Goal: Task Accomplishment & Management: Manage account settings

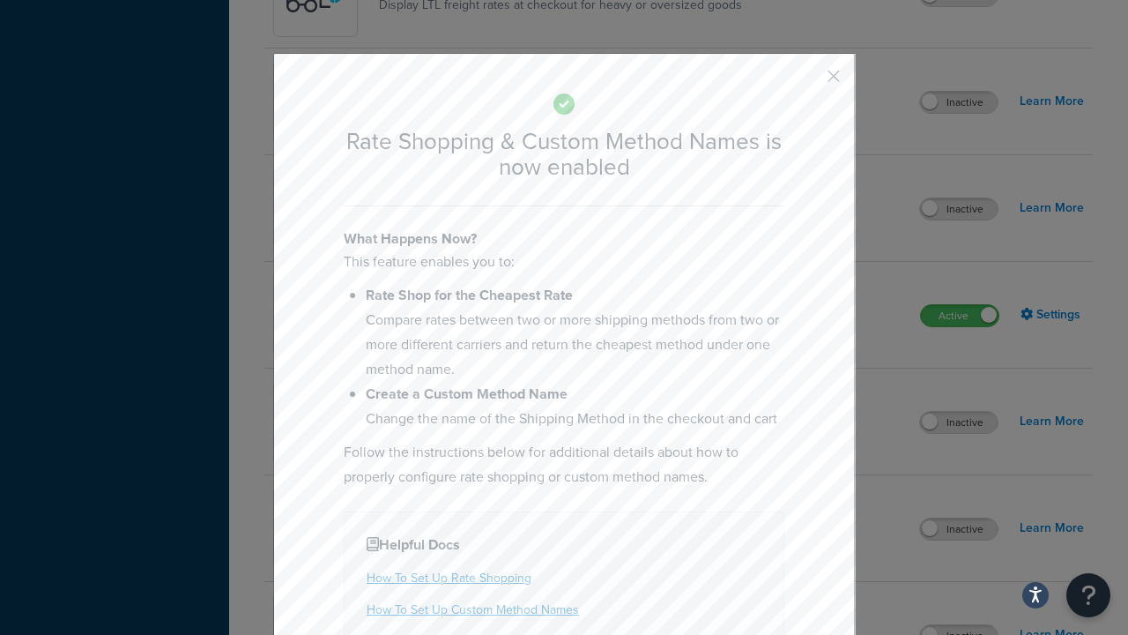
click at [807, 82] on button "button" at bounding box center [807, 82] width 4 height 4
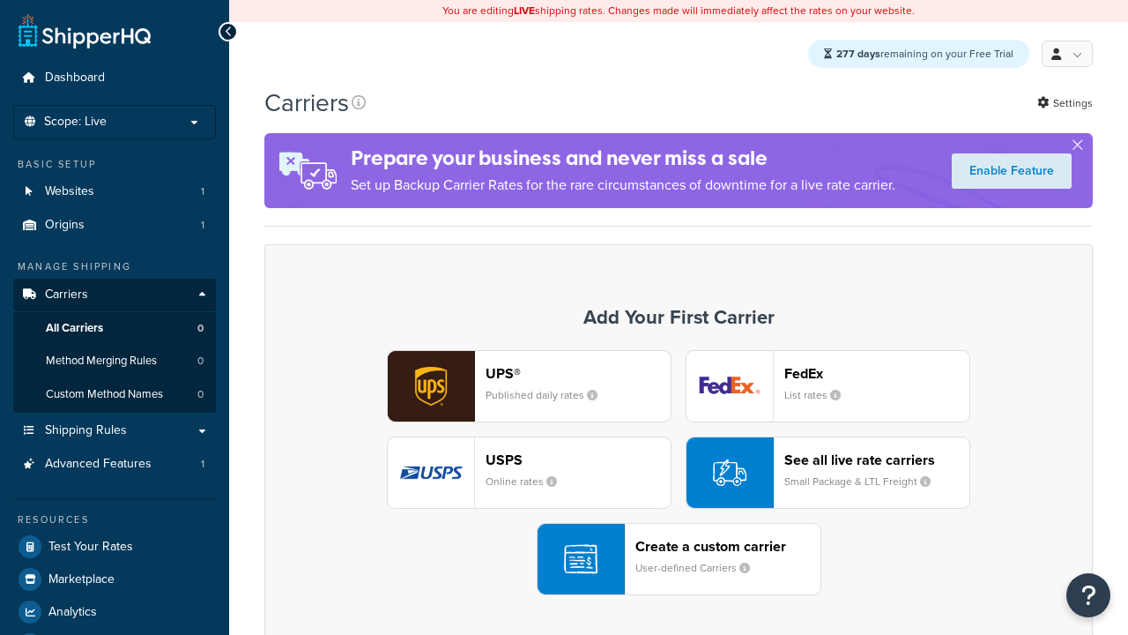
scroll to position [156, 0]
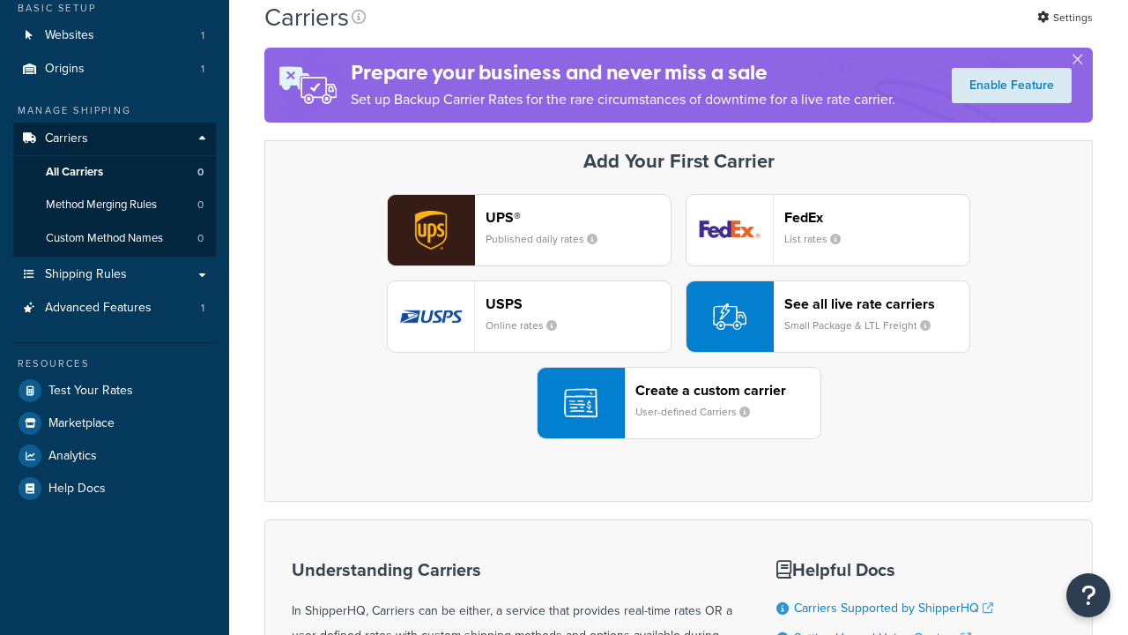
click at [679, 317] on div "UPS® Published daily rates FedEx List rates USPS Online rates See all live rate…" at bounding box center [678, 316] width 791 height 245
click at [827, 317] on div "See all live rate carriers Small Package & LTL Freight" at bounding box center [876, 316] width 185 height 42
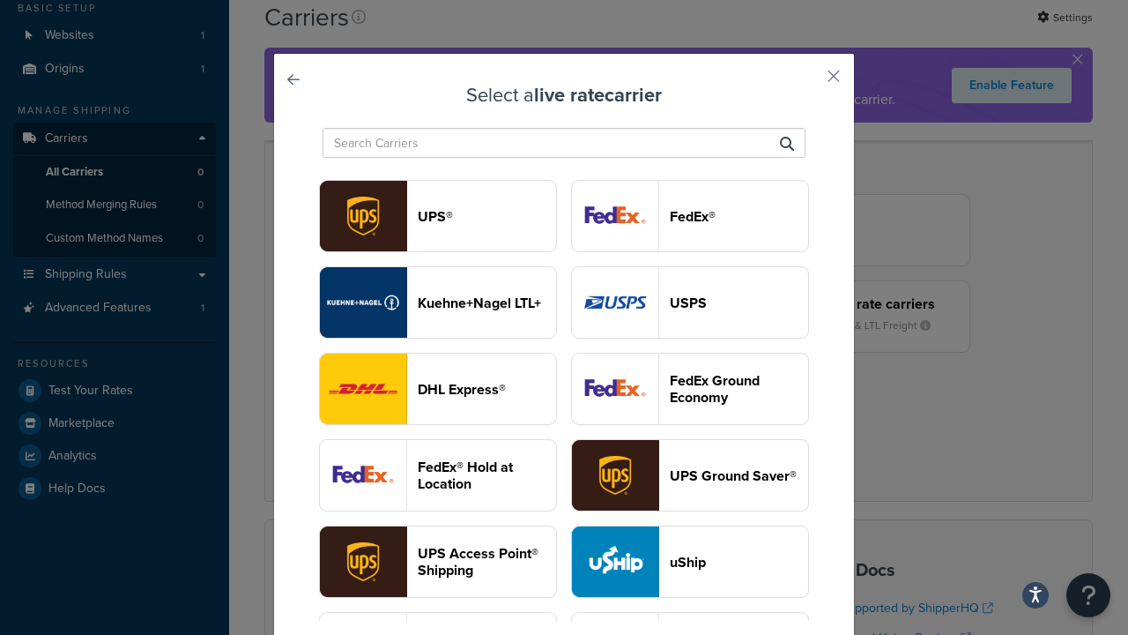
click at [690, 294] on header "USPS" at bounding box center [739, 302] width 138 height 17
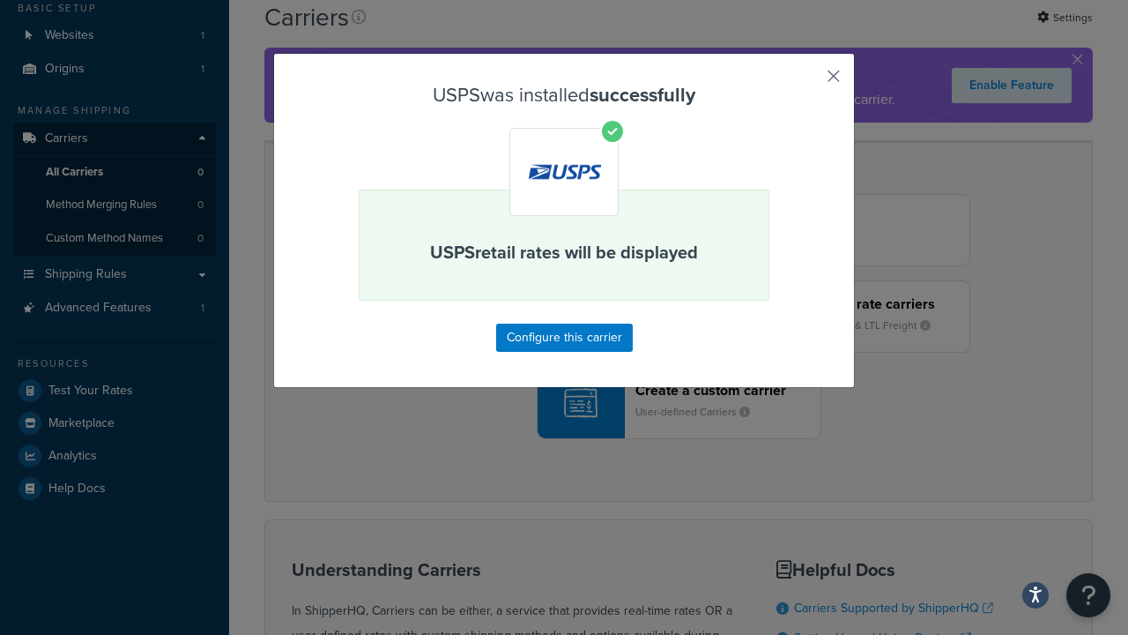
click at [807, 82] on button "button" at bounding box center [807, 82] width 4 height 4
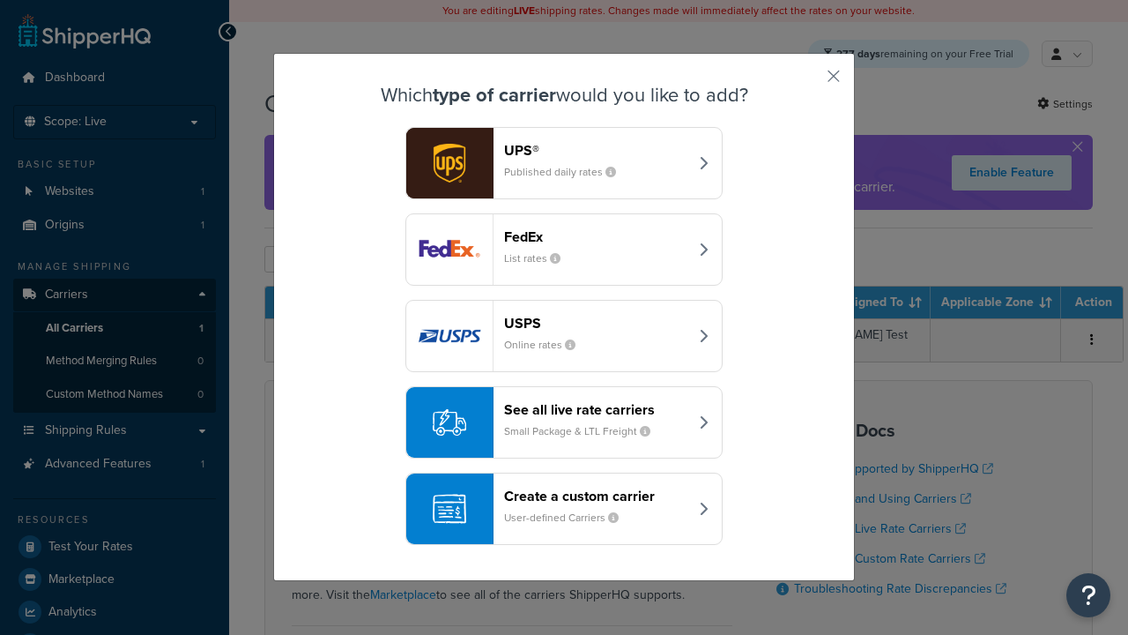
click at [564, 423] on div "See all live rate carriers Small Package & LTL Freight" at bounding box center [596, 422] width 184 height 42
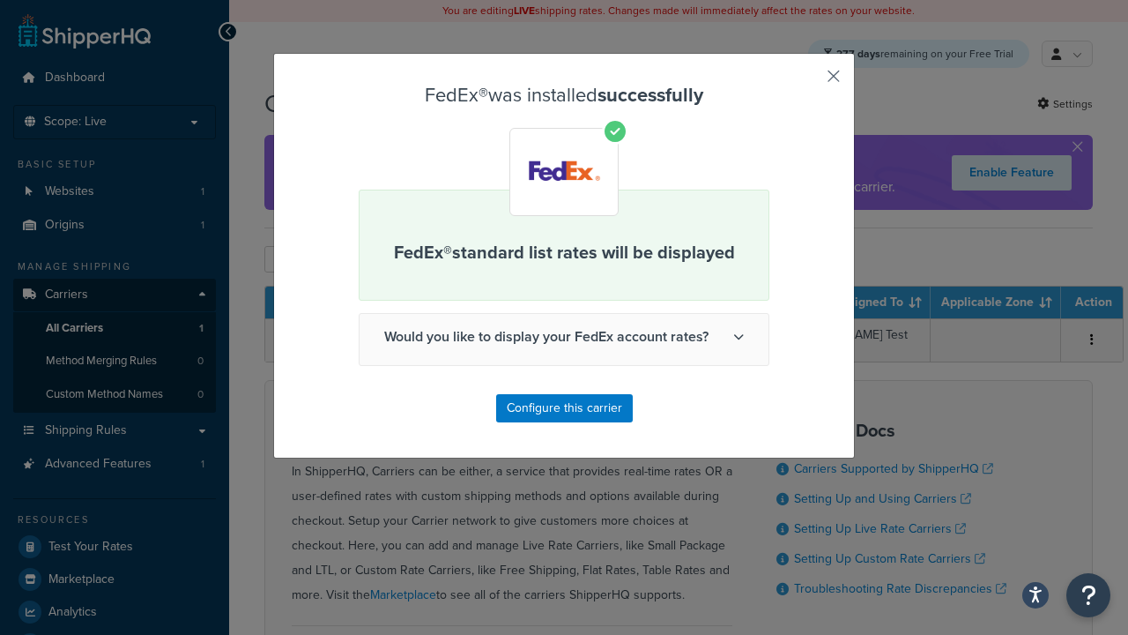
click at [807, 82] on button "button" at bounding box center [807, 82] width 4 height 4
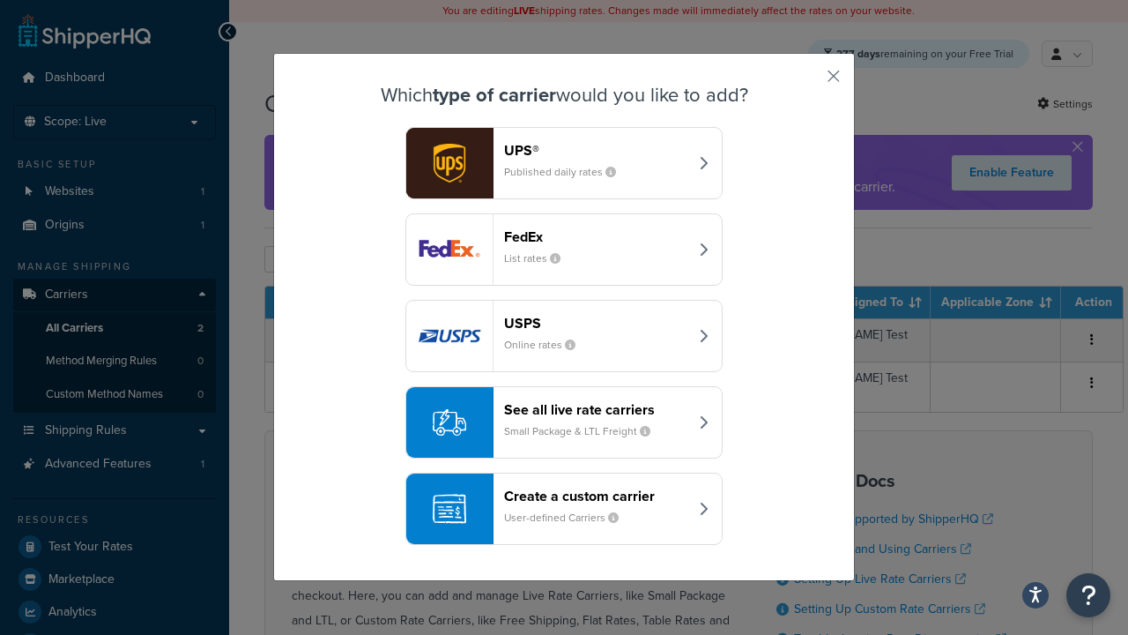
click at [564, 423] on div "See all live rate carriers Small Package & LTL Freight" at bounding box center [596, 422] width 184 height 42
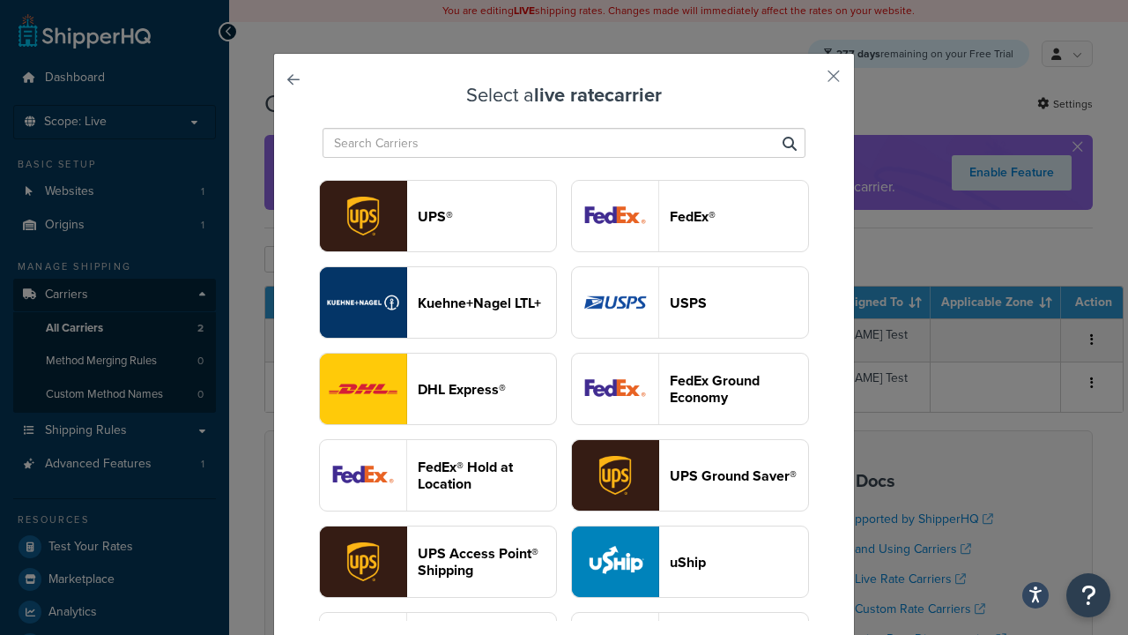
click at [486, 217] on header "UPS®" at bounding box center [487, 216] width 138 height 17
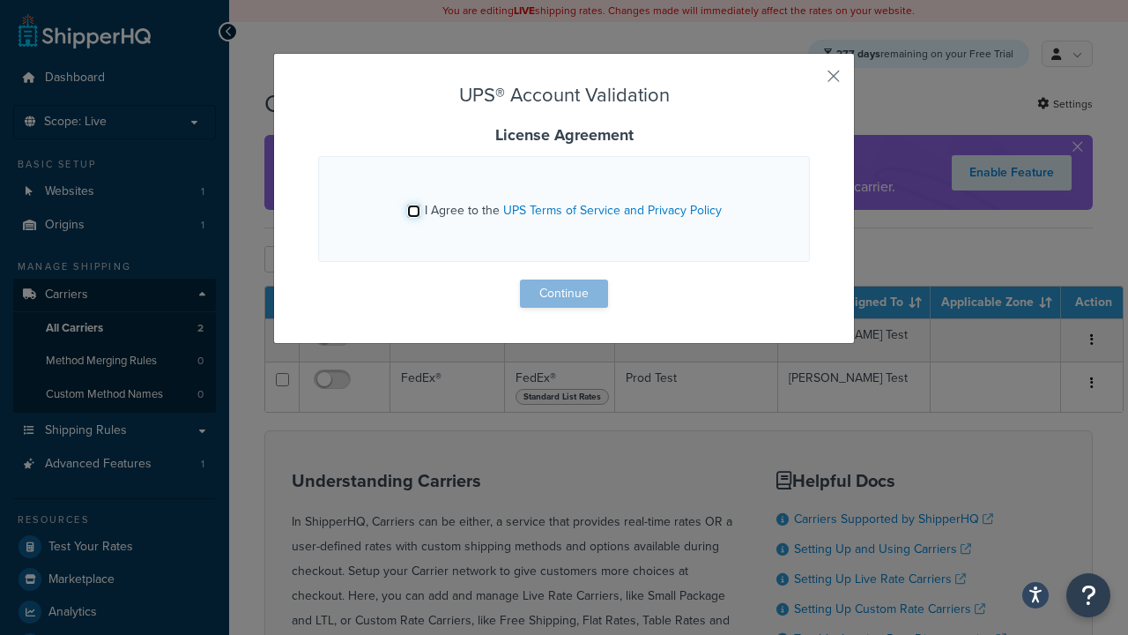
click at [415, 211] on input "I Agree to the UPS Terms of Service and Privacy Policy" at bounding box center [413, 210] width 13 height 13
checkbox input "true"
click at [564, 293] on button "Continue" at bounding box center [564, 293] width 88 height 28
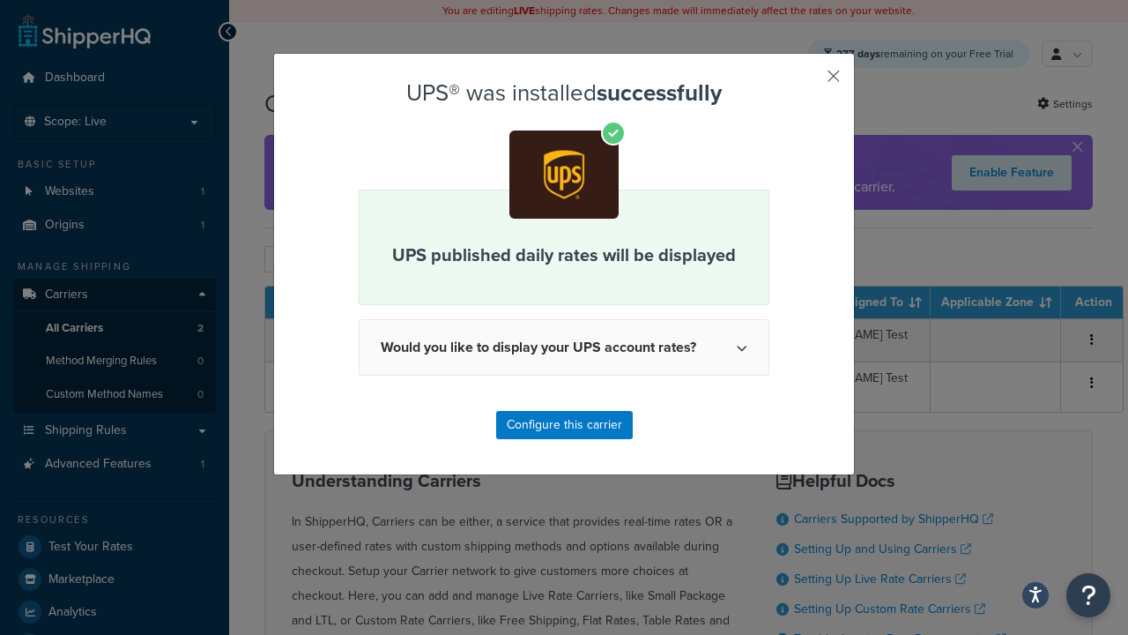
click at [807, 82] on button "button" at bounding box center [807, 82] width 4 height 4
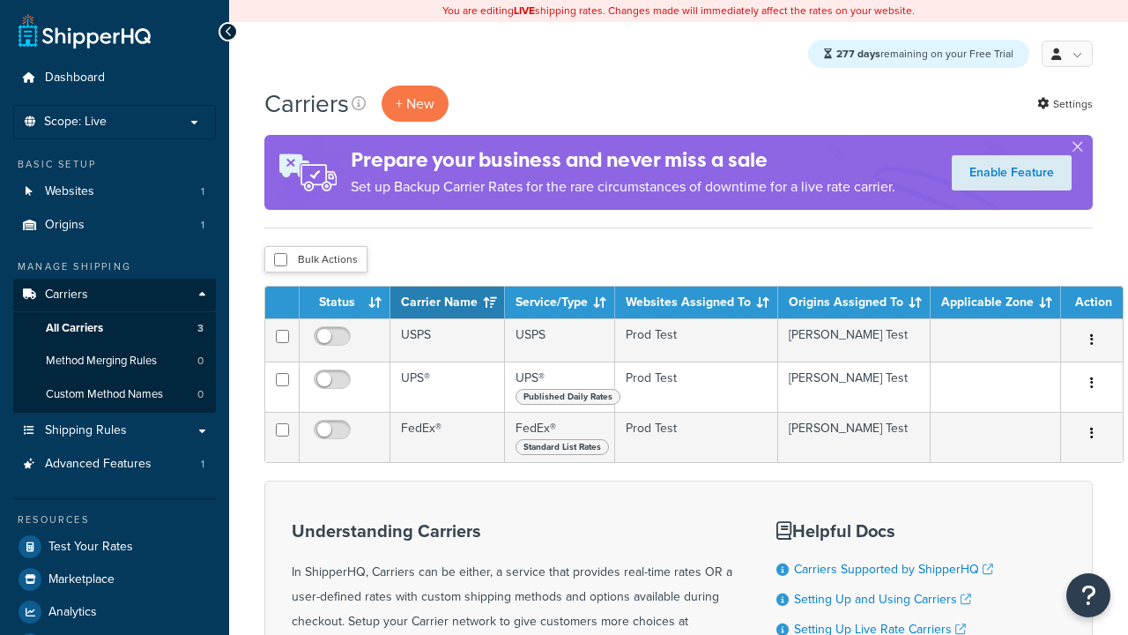
click at [280, 261] on input "checkbox" at bounding box center [280, 259] width 13 height 13
checkbox input "true"
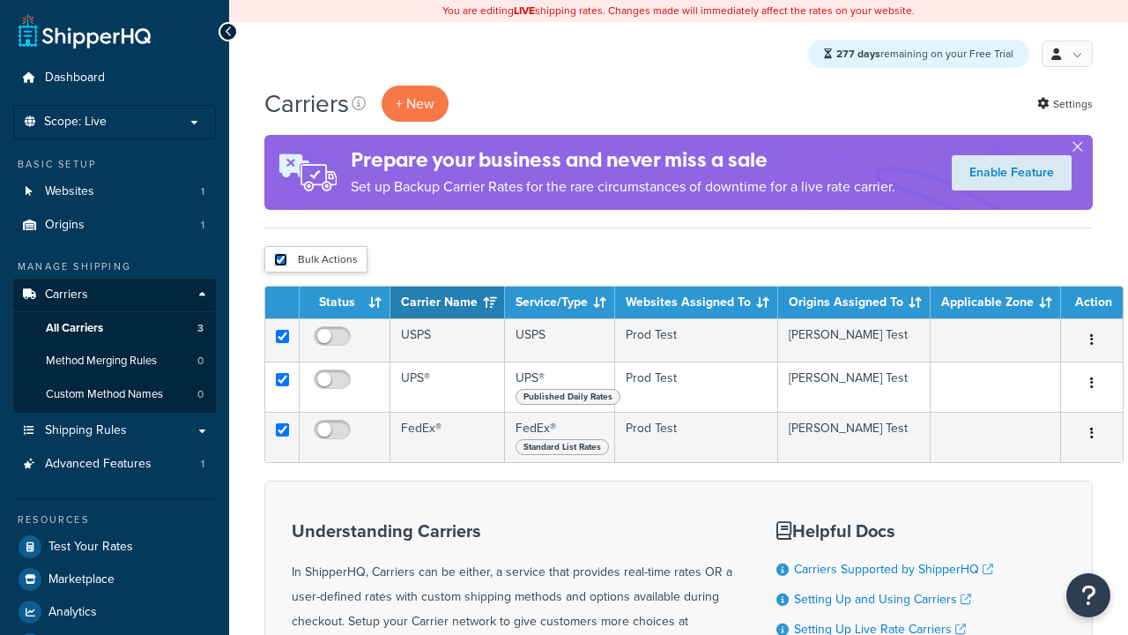
click at [0, 0] on button "Delete" at bounding box center [0, 0] width 0 height 0
